Goal: Check status: Check status

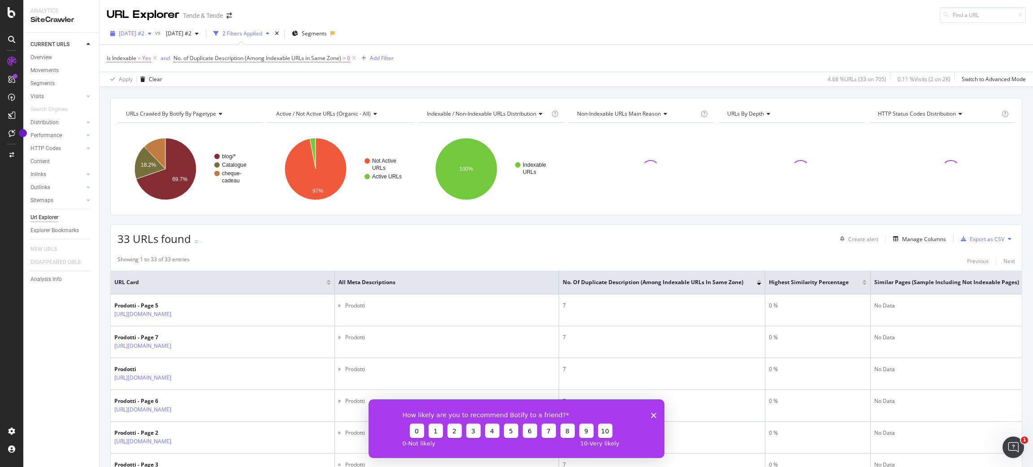
click at [138, 39] on div "[DATE] #2" at bounding box center [131, 33] width 48 height 13
click at [170, 67] on div "[DATE] 475 URLs" at bounding box center [160, 66] width 80 height 8
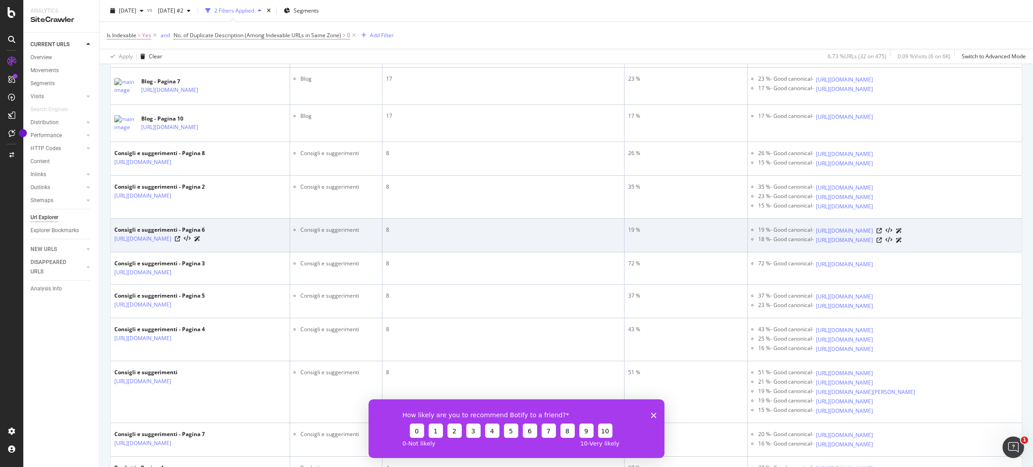
scroll to position [721, 0]
